Goal: Share content: Share content

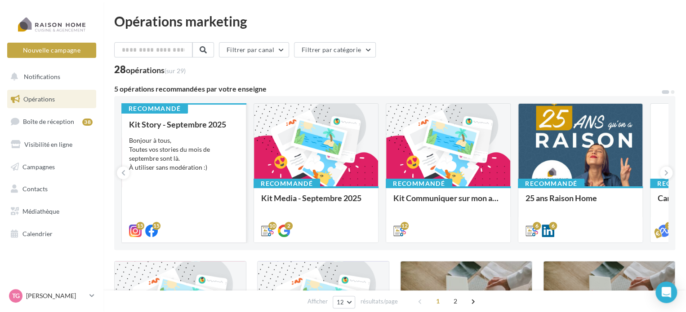
click at [196, 142] on div "Bonjour à tous, Toutes vos stories du mois de septembre sont là. À utiliser san…" at bounding box center [184, 154] width 110 height 36
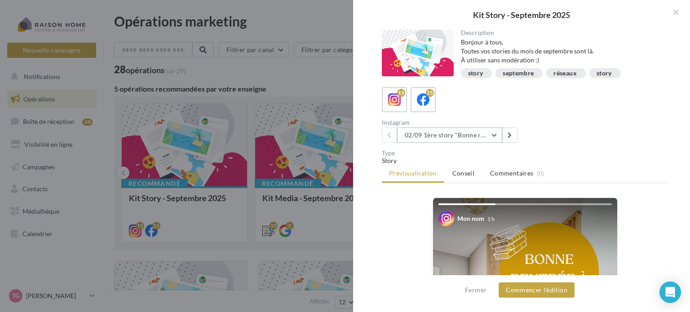
click at [493, 132] on button "02/09 1ère story "Bonne rentrée"" at bounding box center [449, 135] width 105 height 15
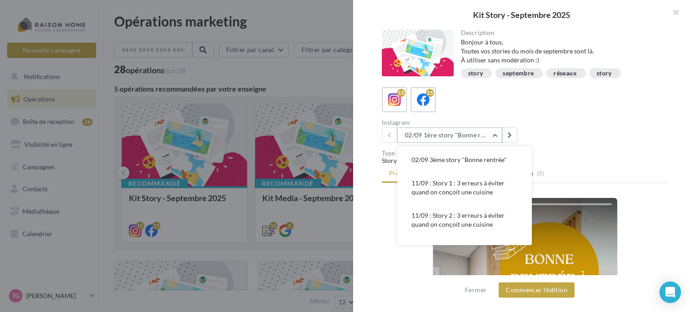
scroll to position [45, 0]
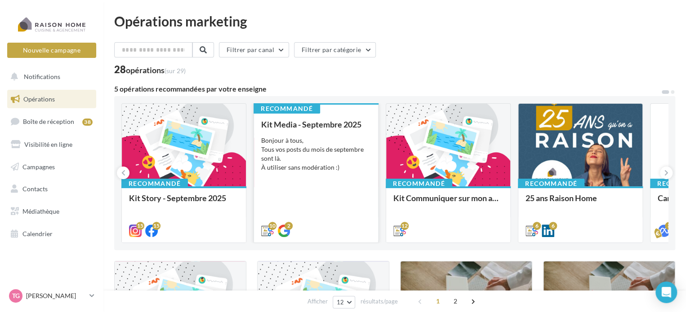
click at [311, 137] on div "Bonjour à tous, Tous vos posts du mois de septembre sont là. À utiliser sans mo…" at bounding box center [316, 154] width 110 height 36
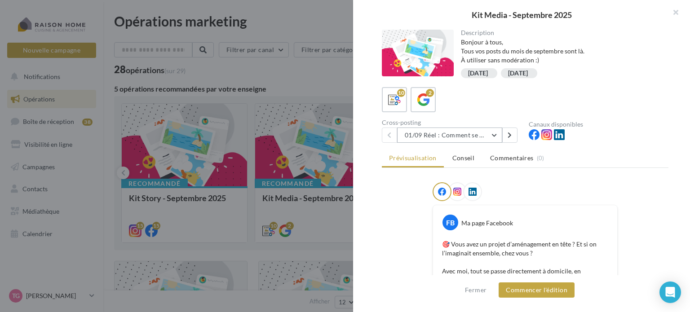
click at [494, 134] on button "01/09 Réel : Comment se passe un projet Raison Home ?" at bounding box center [449, 135] width 105 height 15
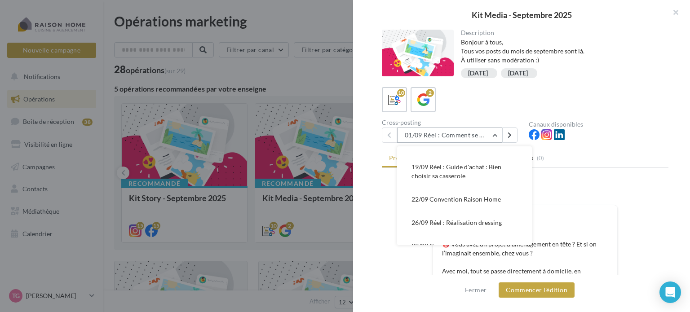
scroll to position [90, 0]
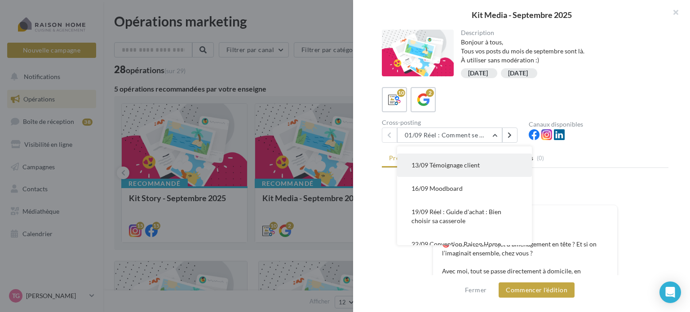
click at [452, 166] on span "13/09 Témoignage client" at bounding box center [446, 165] width 68 height 8
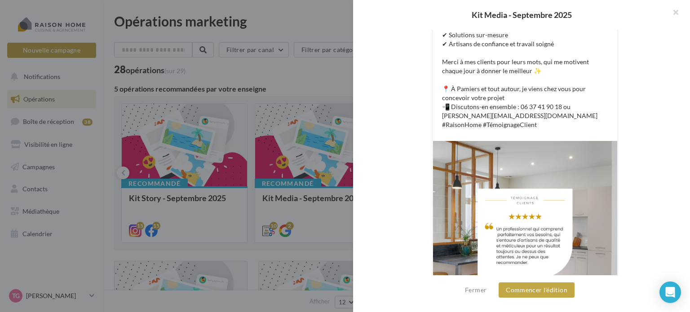
scroll to position [325, 0]
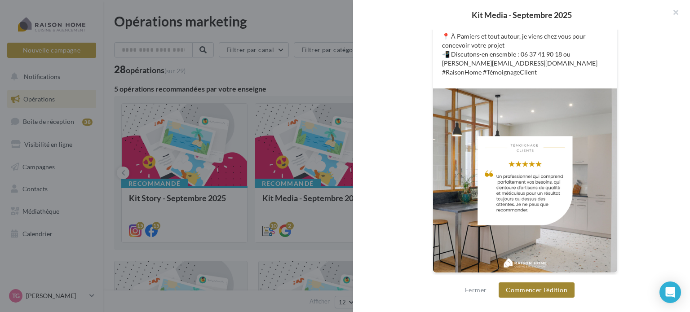
click at [539, 292] on button "Commencer l'édition" at bounding box center [537, 290] width 76 height 15
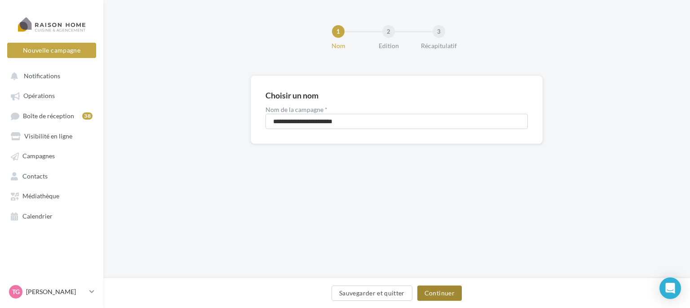
click at [444, 295] on button "Continuer" at bounding box center [439, 292] width 44 height 15
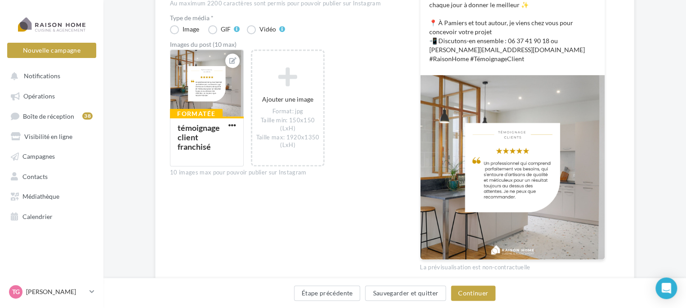
scroll to position [307, 0]
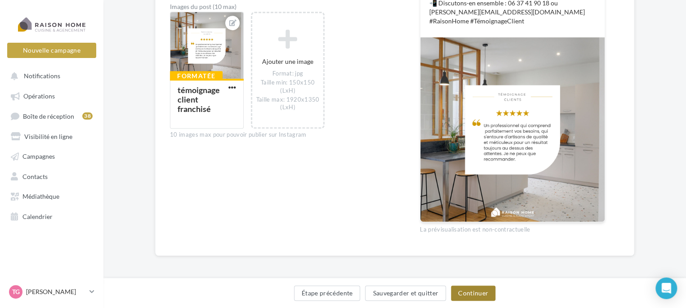
click at [472, 293] on button "Continuer" at bounding box center [473, 292] width 44 height 15
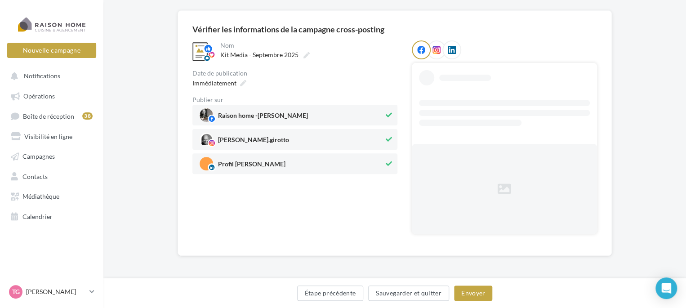
scroll to position [3, 0]
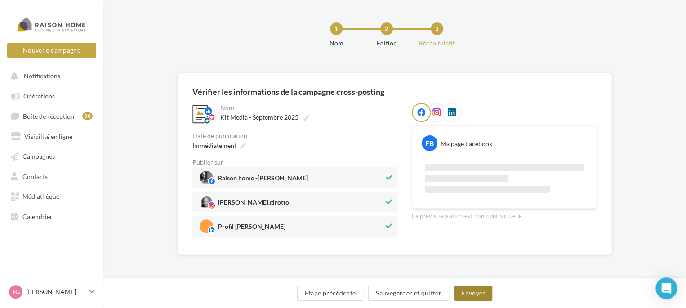
click at [472, 293] on button "Envoyer" at bounding box center [473, 292] width 38 height 15
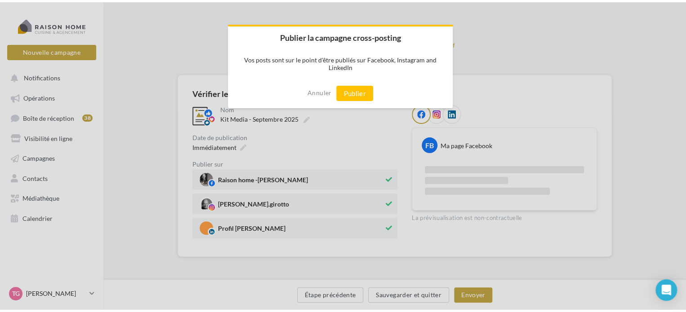
scroll to position [0, 0]
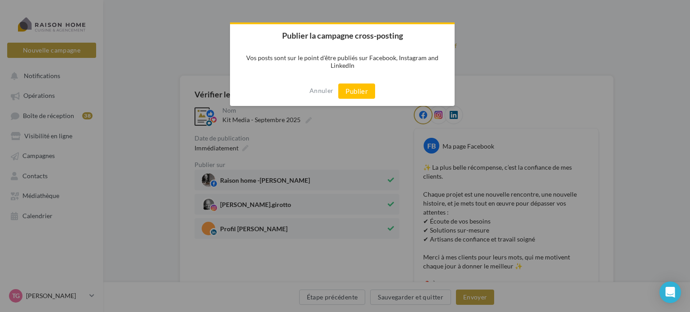
click at [354, 93] on button "Publier" at bounding box center [356, 91] width 37 height 15
